Goal: Task Accomplishment & Management: Use online tool/utility

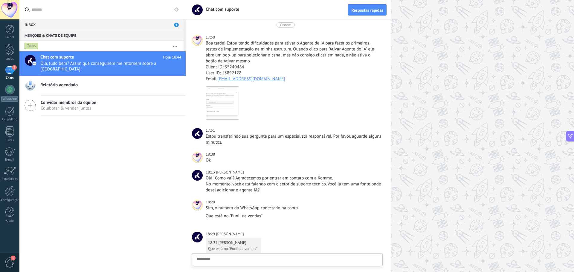
scroll to position [6, 0]
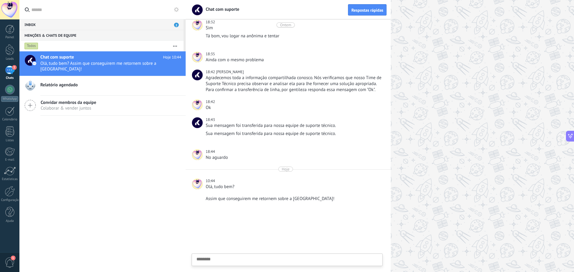
click at [12, 72] on div "2" at bounding box center [10, 70] width 10 height 9
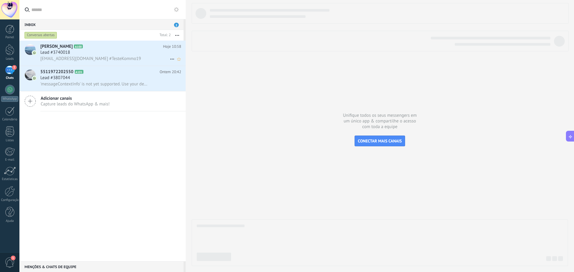
click at [96, 57] on span "[EMAIL_ADDRESS][DOMAIN_NAME] #TesteKommo19" at bounding box center [90, 59] width 101 height 6
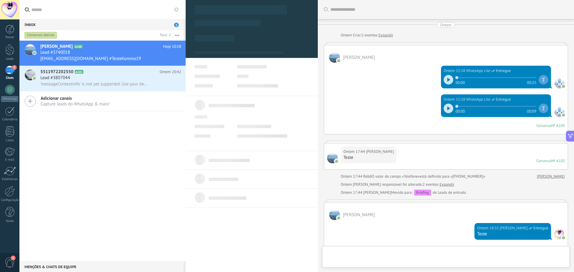
scroll to position [305, 0]
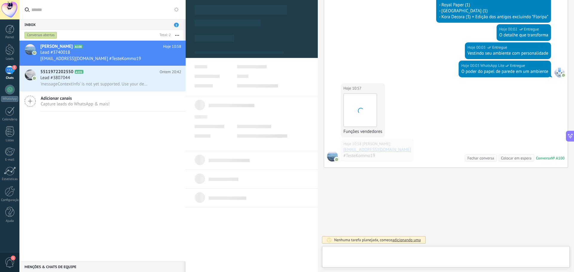
type textarea "**********"
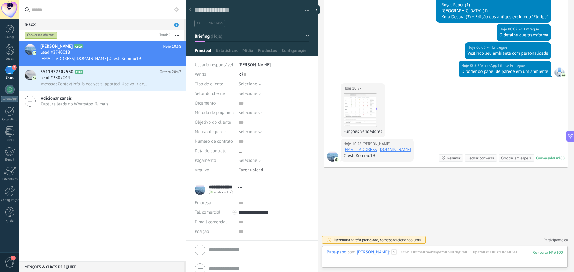
drag, startPoint x: 378, startPoint y: 156, endPoint x: 343, endPoint y: 157, distance: 34.7
click at [343, 157] on div "Hoje 10:58 Thierry Garre [EMAIL_ADDRESS][DOMAIN_NAME] #TesteKommo19" at bounding box center [377, 150] width 73 height 23
drag, startPoint x: 375, startPoint y: 158, endPoint x: 344, endPoint y: 157, distance: 31.4
click at [344, 157] on div "#TesteKommo19" at bounding box center [378, 156] width 68 height 6
copy div "#TesteKommo19"
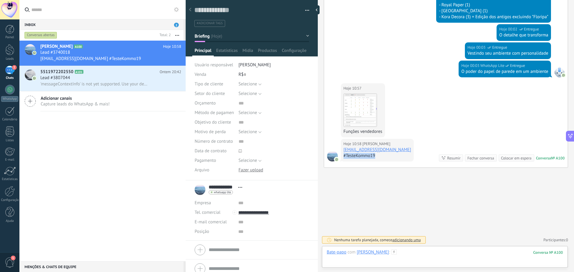
click at [397, 253] on div at bounding box center [445, 259] width 236 height 18
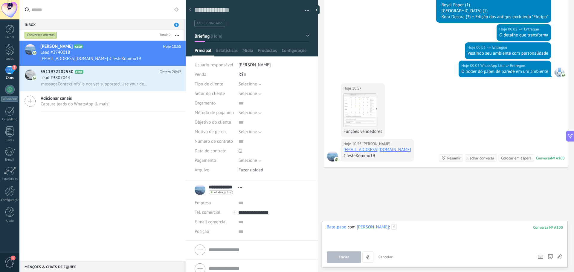
click at [409, 231] on div at bounding box center [445, 236] width 236 height 23
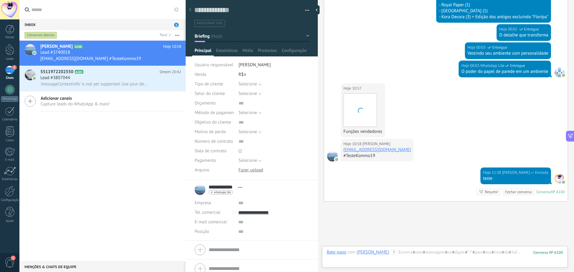
scroll to position [339, 0]
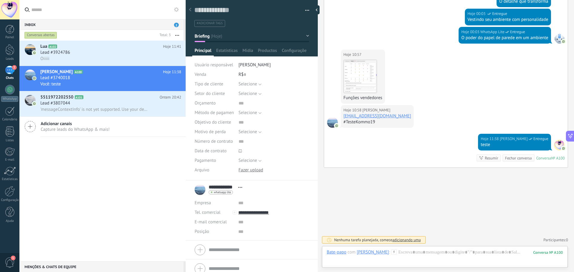
click at [110, 267] on div "Menções & Chats de equipe 0" at bounding box center [101, 267] width 164 height 11
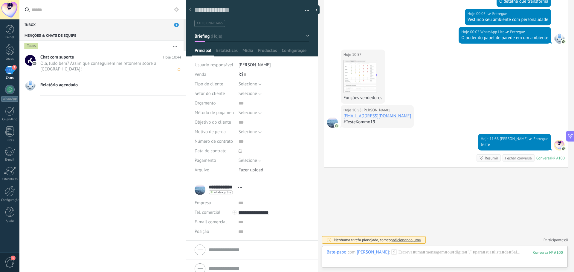
click at [71, 63] on span "Olá, tudo bem? Assim que conseguirem me retornem sobre a [GEOGRAPHIC_DATA]!" at bounding box center [105, 66] width 130 height 11
type textarea "********"
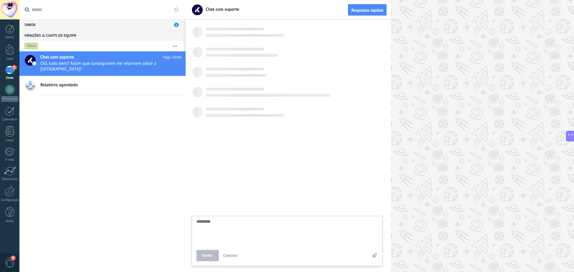
scroll to position [261, 0]
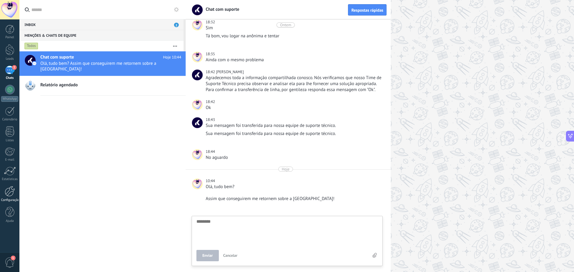
click at [10, 194] on div at bounding box center [10, 191] width 10 height 10
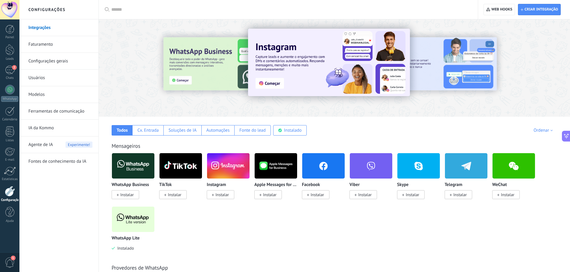
click at [36, 144] on span "Agente de IA" at bounding box center [40, 145] width 25 height 17
